Goal: Information Seeking & Learning: Check status

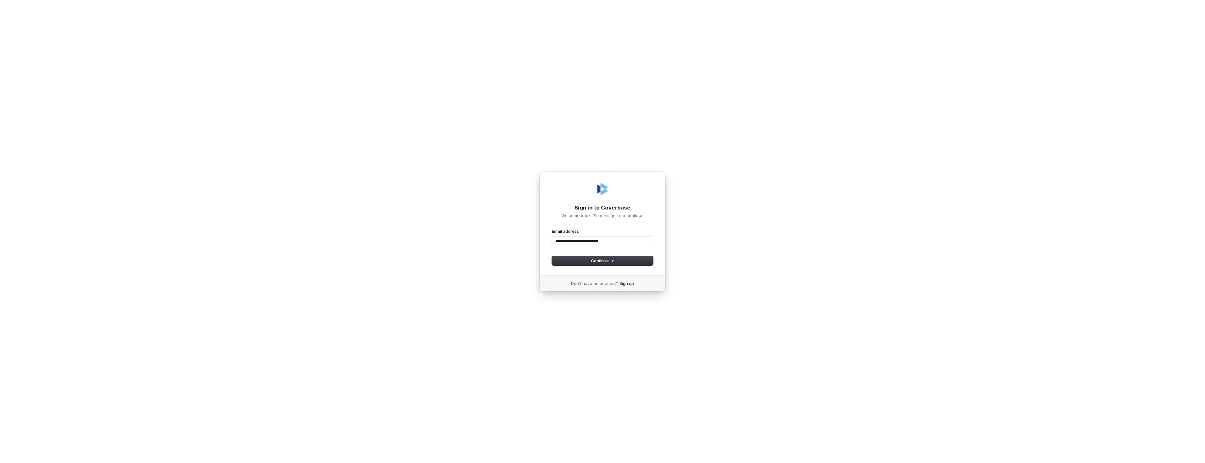
click at [552, 229] on button "submit" at bounding box center [552, 229] width 0 height 0
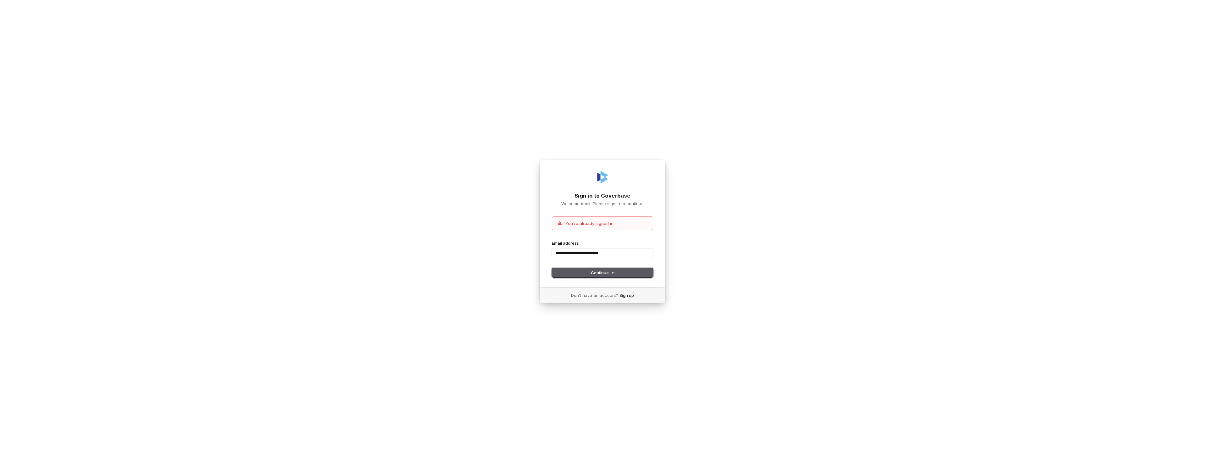
click at [606, 275] on span "Continue" at bounding box center [603, 273] width 24 height 6
type input "**********"
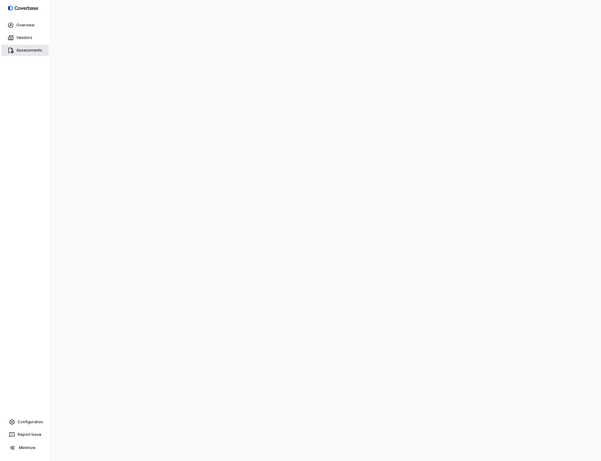
click at [25, 53] on link "Assessments" at bounding box center [24, 50] width 47 height 11
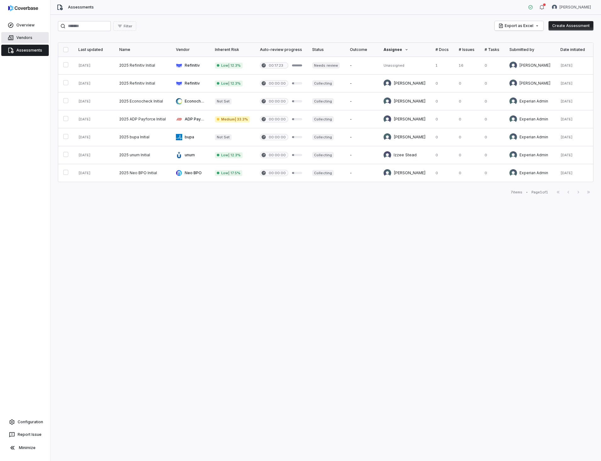
click at [18, 37] on link "Vendors" at bounding box center [24, 37] width 47 height 11
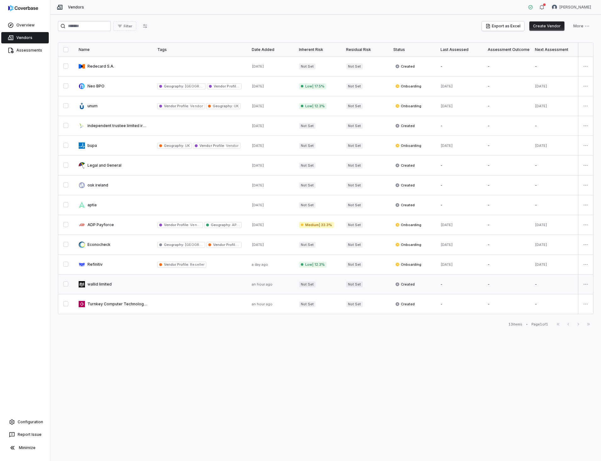
click at [102, 283] on link at bounding box center [113, 284] width 79 height 19
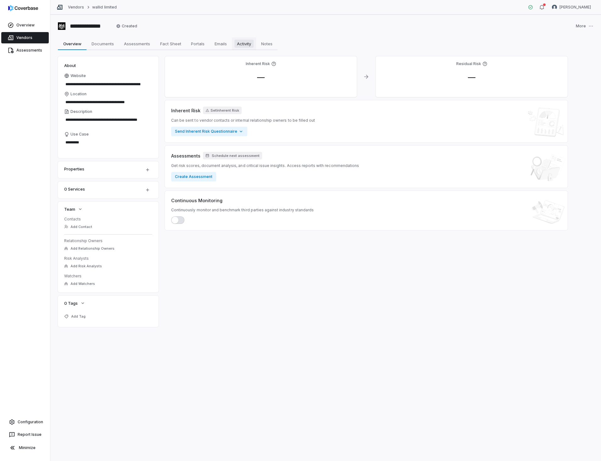
click at [241, 43] on span "Activity" at bounding box center [243, 44] width 19 height 8
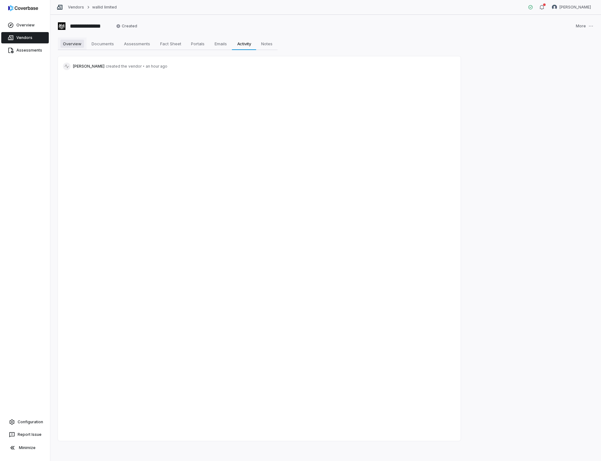
click at [71, 41] on span "Overview" at bounding box center [72, 44] width 24 height 8
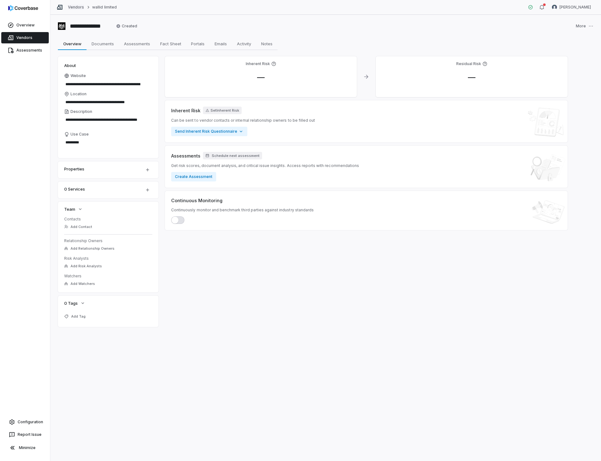
click at [78, 6] on link "Vendors" at bounding box center [76, 7] width 16 height 5
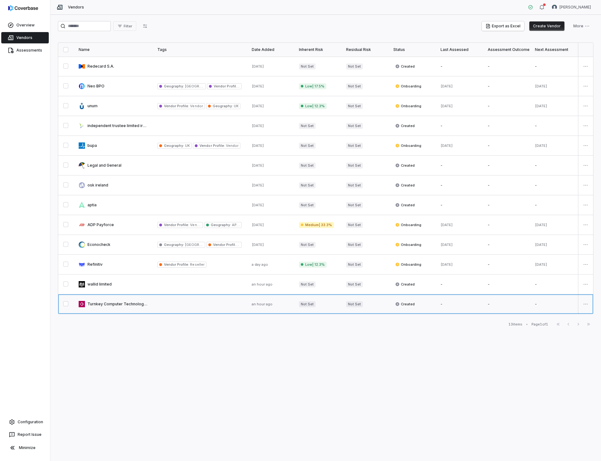
click at [129, 304] on link at bounding box center [113, 303] width 79 height 19
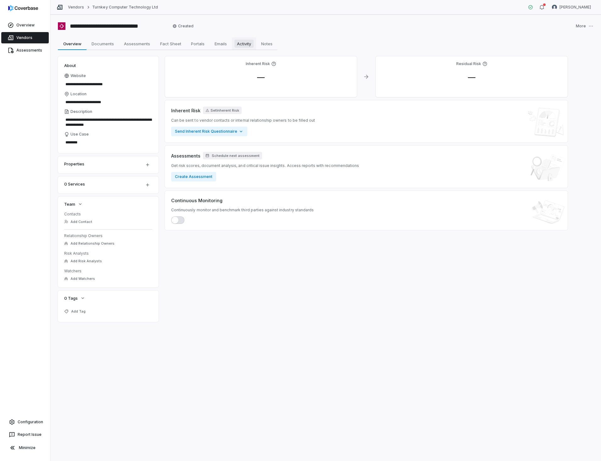
drag, startPoint x: 241, startPoint y: 45, endPoint x: 207, endPoint y: 43, distance: 34.3
click at [241, 45] on span "Activity" at bounding box center [243, 44] width 19 height 8
type textarea "*"
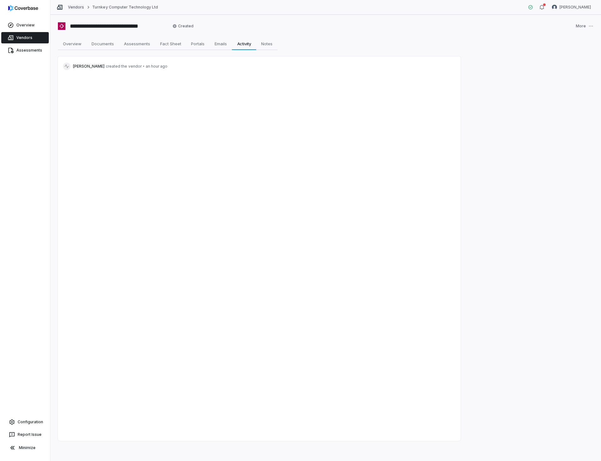
click at [78, 7] on link "Vendors" at bounding box center [76, 7] width 16 height 5
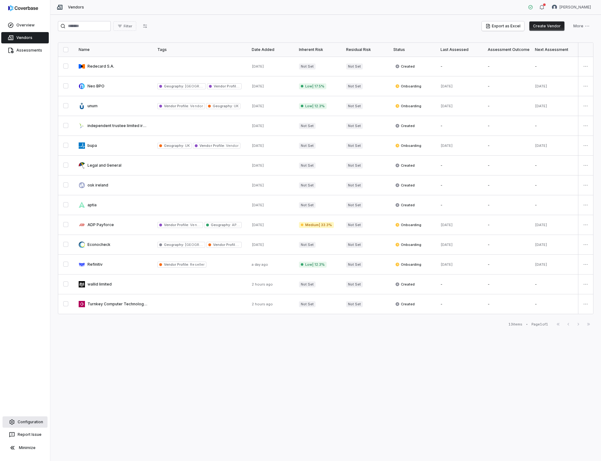
click at [31, 424] on link "Configuration" at bounding box center [25, 421] width 45 height 11
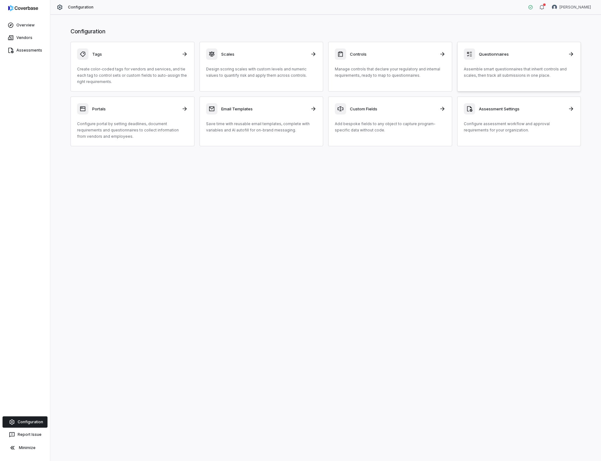
click at [486, 53] on h3 "Questionnaires" at bounding box center [522, 54] width 86 height 6
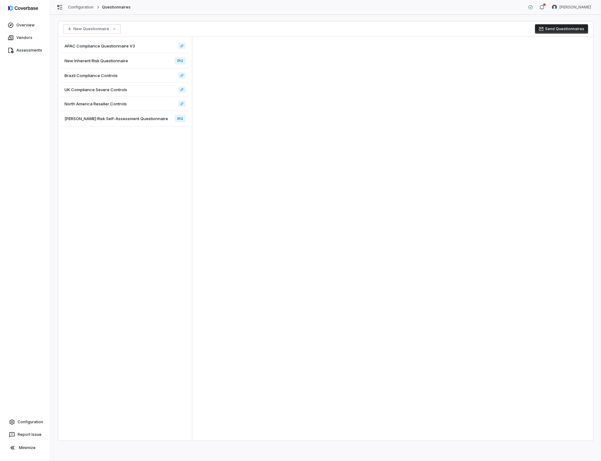
click at [94, 117] on span "Archer Risk Self-Assessment Questionnaire" at bounding box center [115, 119] width 103 height 6
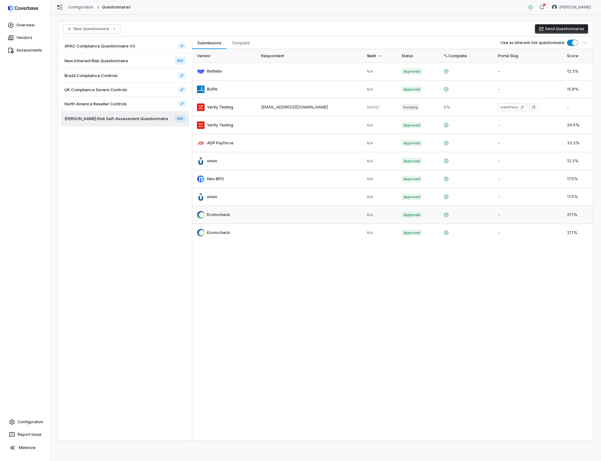
click at [224, 214] on link at bounding box center [224, 215] width 64 height 18
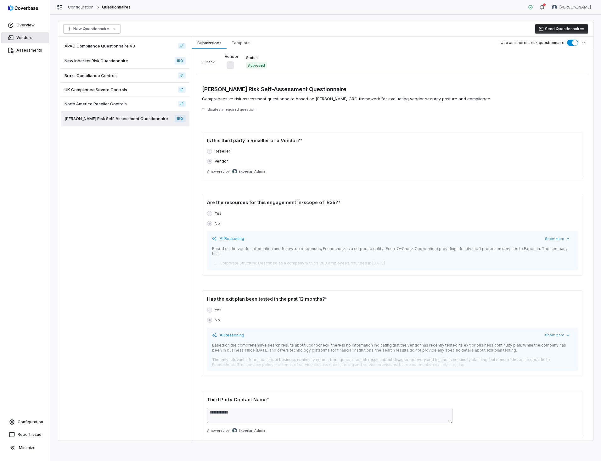
click at [18, 39] on link "Vendors" at bounding box center [24, 37] width 47 height 11
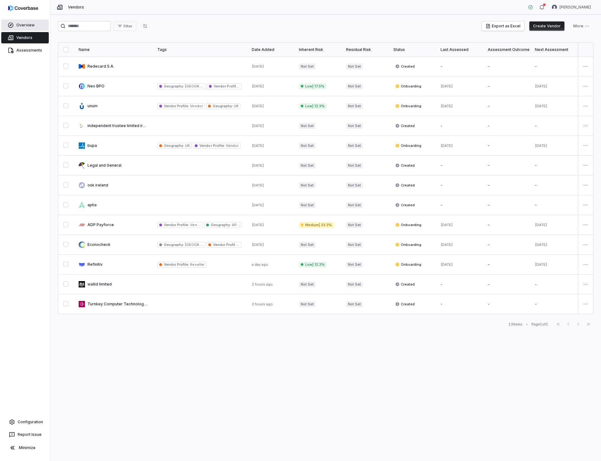
click at [20, 22] on link "Overview" at bounding box center [24, 24] width 47 height 11
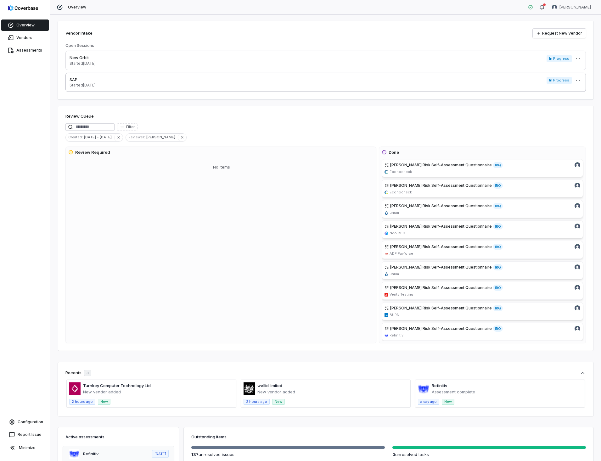
click at [85, 85] on p "Started 16 days ago" at bounding box center [82, 85] width 26 height 5
click at [574, 59] on html "Overview Vendors Assessments Configuration Report Issue Minimize Overview Verit…" at bounding box center [300, 230] width 601 height 461
click at [86, 61] on html "Overview Vendors Assessments Configuration Report Issue Minimize Overview Verit…" at bounding box center [300, 230] width 601 height 461
click at [86, 58] on p "New Orbit" at bounding box center [82, 58] width 26 height 6
type textarea "*"
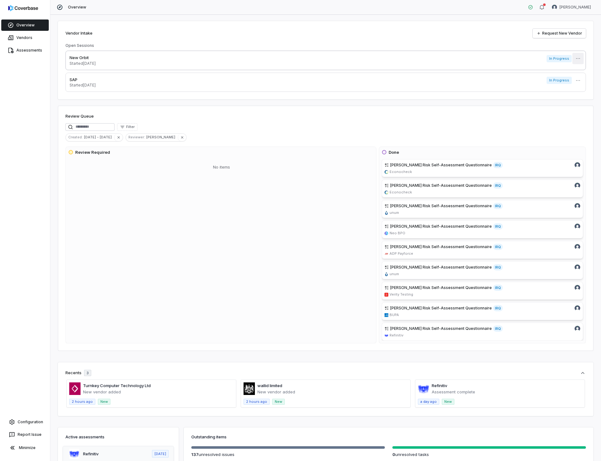
click at [573, 60] on html "Overview Vendors Assessments Configuration Report Issue Minimize Overview Verit…" at bounding box center [300, 230] width 601 height 461
click at [568, 72] on div "Delete" at bounding box center [575, 73] width 40 height 10
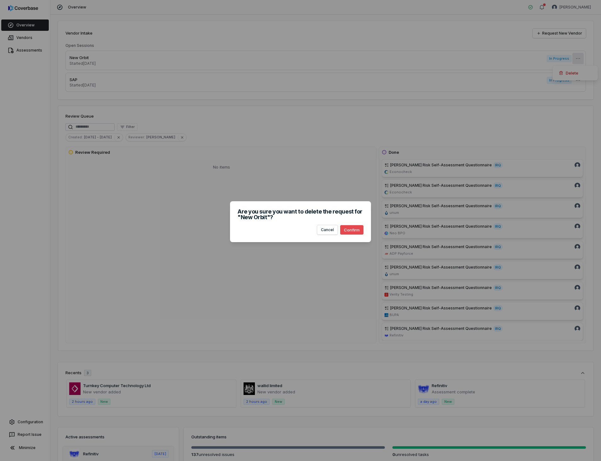
click at [347, 229] on button "Confirm" at bounding box center [351, 229] width 23 height 9
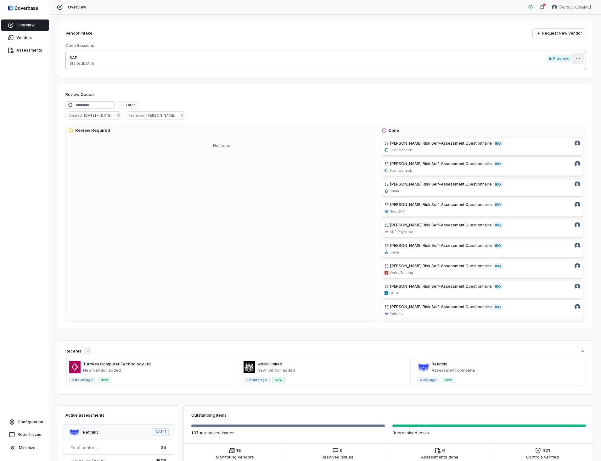
click at [578, 56] on html "Overview Vendors Assessments Configuration Report Issue Minimize Overview Verit…" at bounding box center [300, 230] width 601 height 461
click at [575, 75] on div "Delete" at bounding box center [575, 73] width 40 height 10
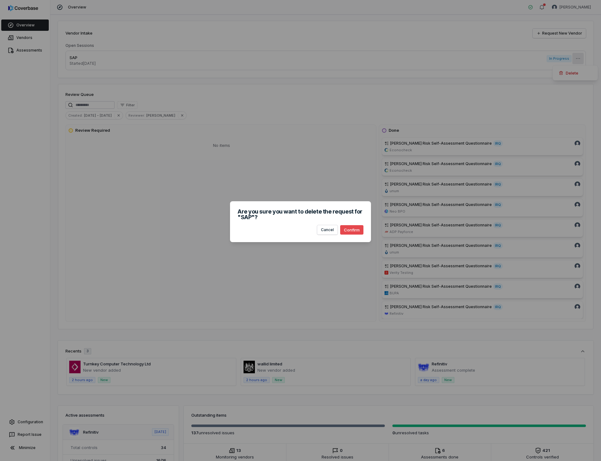
click at [352, 231] on button "Confirm" at bounding box center [351, 229] width 23 height 9
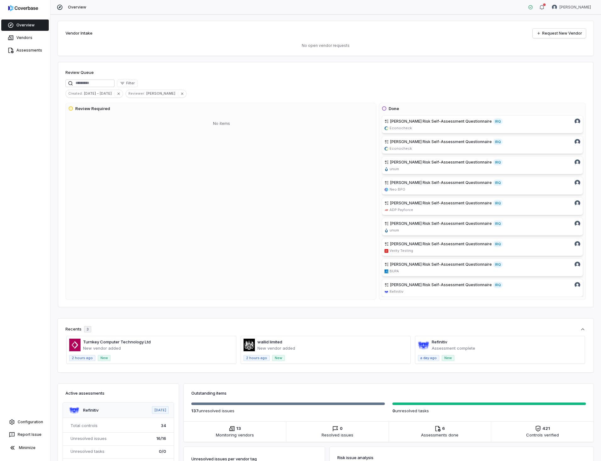
click at [109, 345] on span at bounding box center [151, 349] width 169 height 27
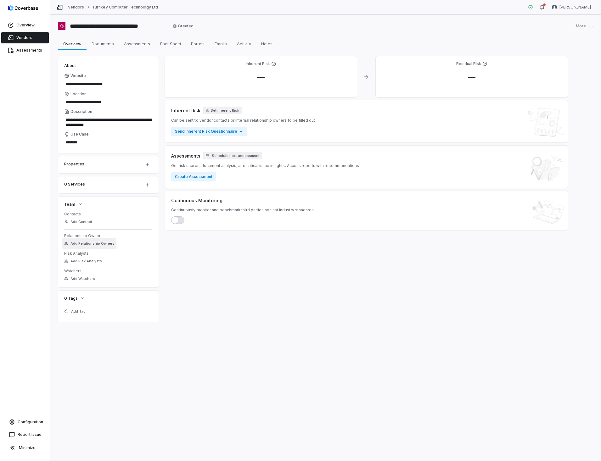
click at [103, 243] on span "Add Relationship Owners" at bounding box center [92, 243] width 44 height 5
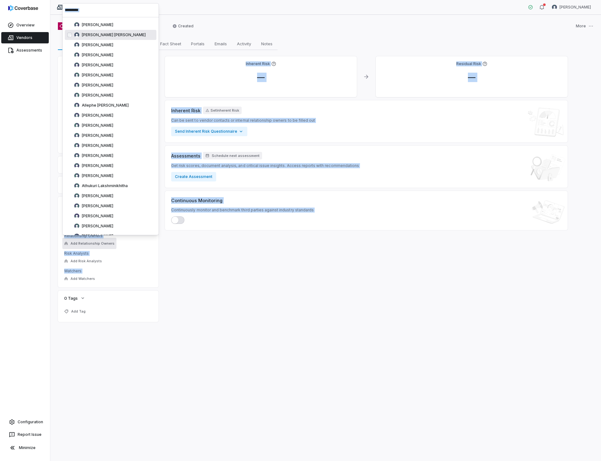
drag, startPoint x: 147, startPoint y: 31, endPoint x: 147, endPoint y: 36, distance: 6.0
click at [147, 36] on body "**********" at bounding box center [300, 230] width 601 height 461
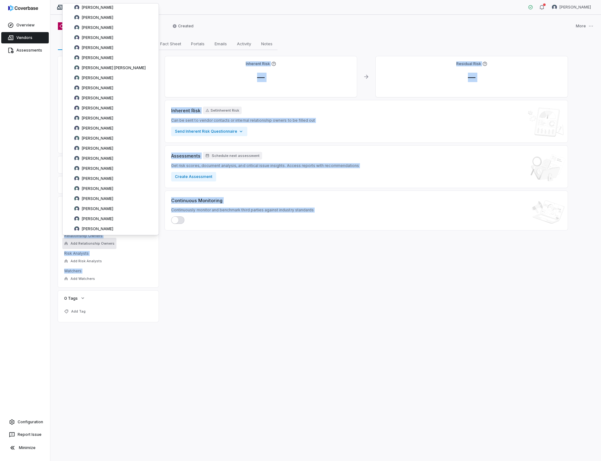
scroll to position [1589, 0]
click at [109, 145] on span "Stephen Jackson" at bounding box center [97, 146] width 31 height 5
click at [54, 19] on div "**********" at bounding box center [325, 238] width 550 height 446
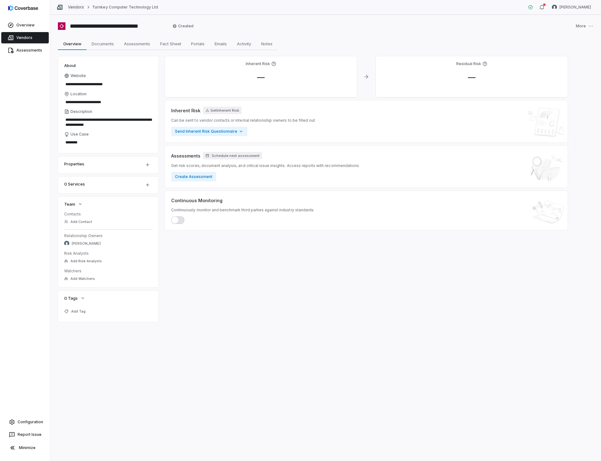
click at [69, 6] on link "Vendors" at bounding box center [76, 7] width 16 height 5
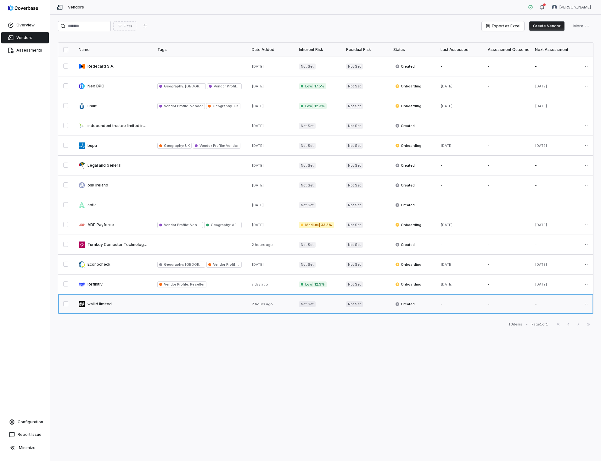
click at [105, 304] on link at bounding box center [113, 303] width 79 height 19
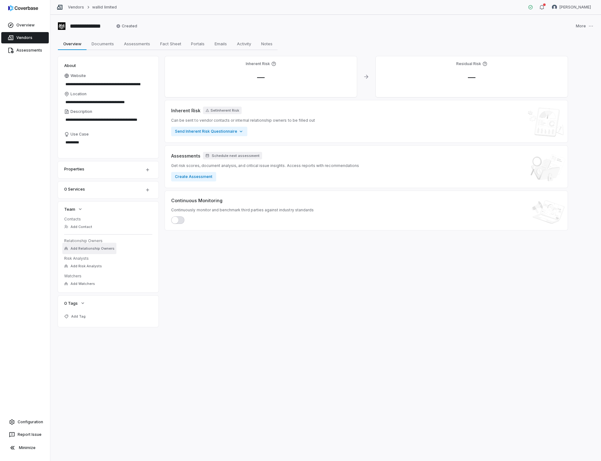
click at [98, 248] on span "Add Relationship Owners" at bounding box center [92, 248] width 44 height 5
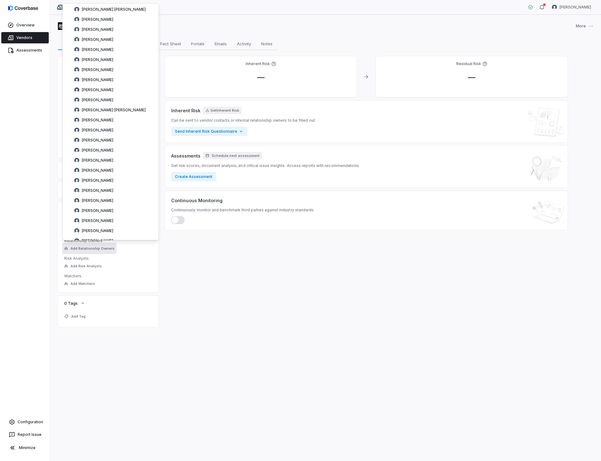
scroll to position [1557, 0]
click at [102, 179] on span "Stephen Jackson" at bounding box center [97, 178] width 31 height 5
click at [53, 35] on div "**********" at bounding box center [325, 238] width 550 height 446
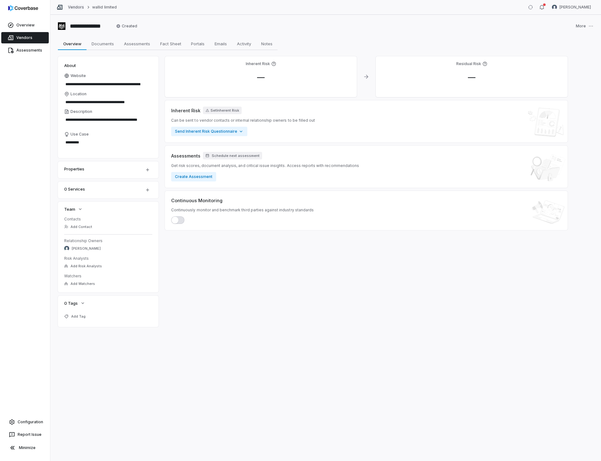
click at [75, 8] on link "Vendors" at bounding box center [76, 7] width 16 height 5
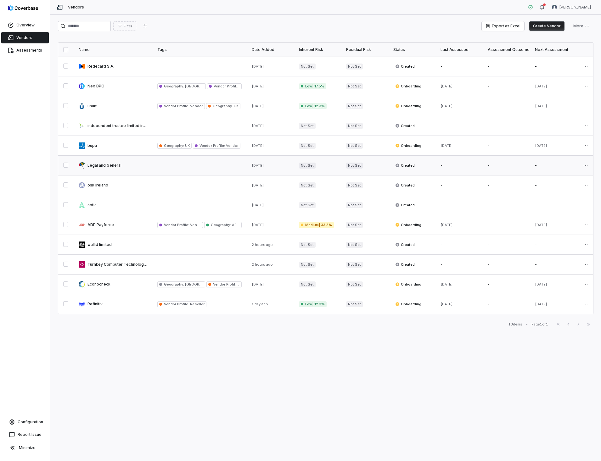
click at [105, 166] on link at bounding box center [113, 165] width 79 height 19
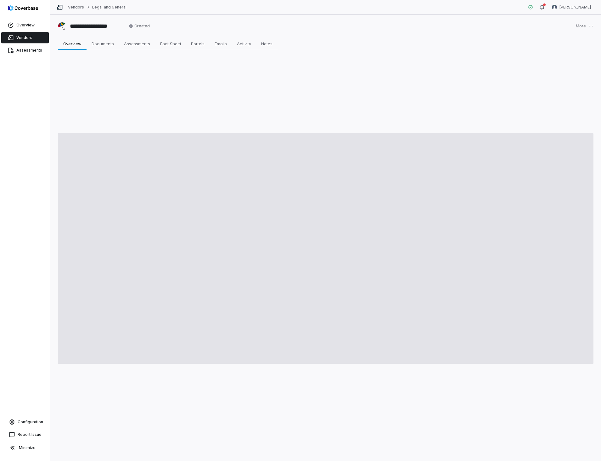
type textarea "*"
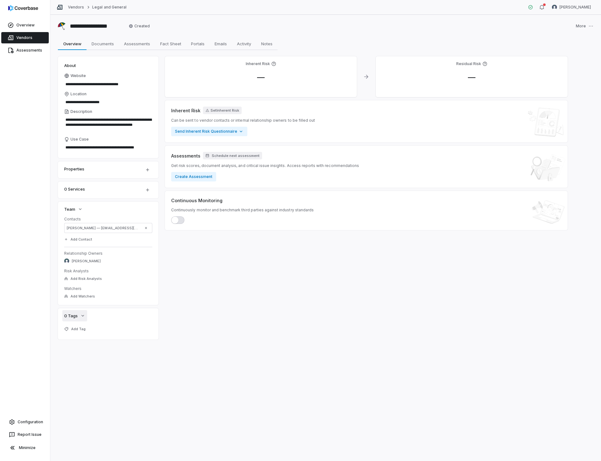
click at [71, 314] on span "0 Tags" at bounding box center [71, 316] width 14 height 6
click at [83, 314] on icon "button" at bounding box center [82, 315] width 5 height 5
click at [82, 328] on span "Add Tag" at bounding box center [78, 329] width 14 height 5
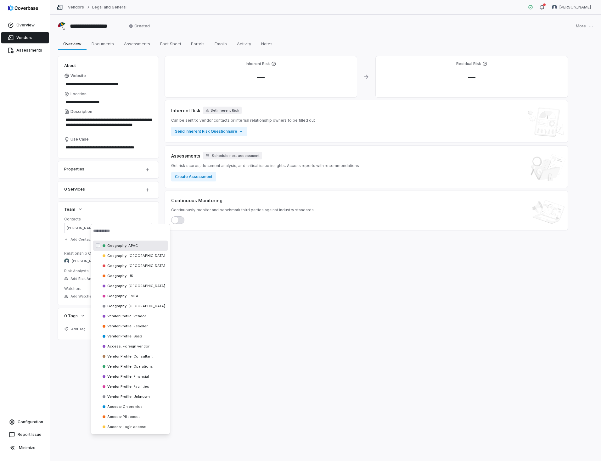
click at [26, 323] on div "Overview Vendors Assessments Configuration Report Issue Minimize" at bounding box center [25, 230] width 50 height 461
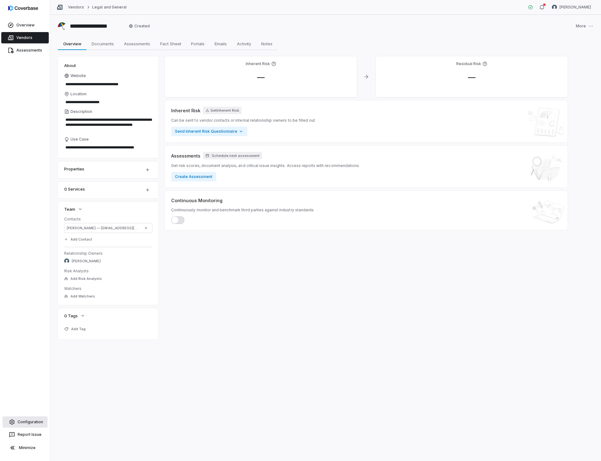
click at [22, 419] on link "Configuration" at bounding box center [25, 421] width 45 height 11
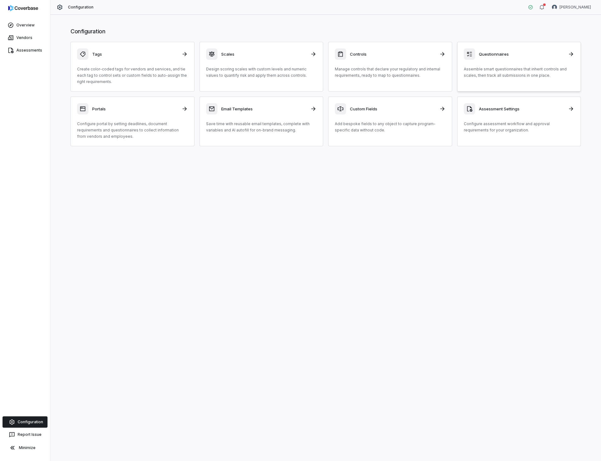
click at [484, 55] on h3 "Questionnaires" at bounding box center [522, 54] width 86 height 6
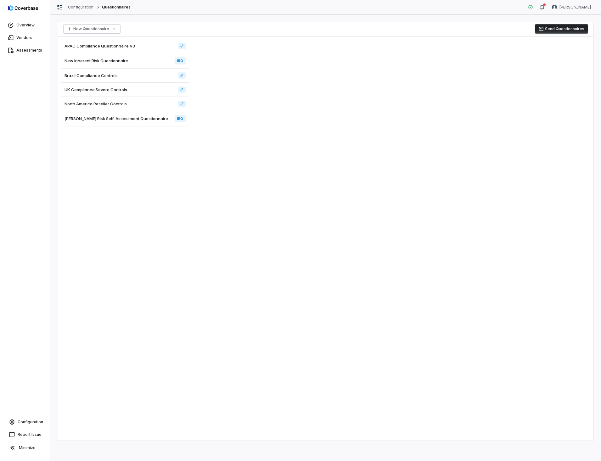
click at [98, 115] on div "Archer Risk Self-Assessment Questionnaire IRQ" at bounding box center [125, 118] width 129 height 15
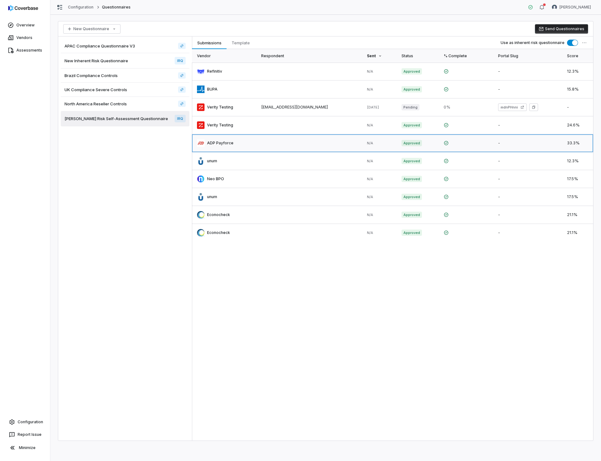
click at [216, 143] on link at bounding box center [224, 143] width 64 height 18
